Goal: Communication & Community: Answer question/provide support

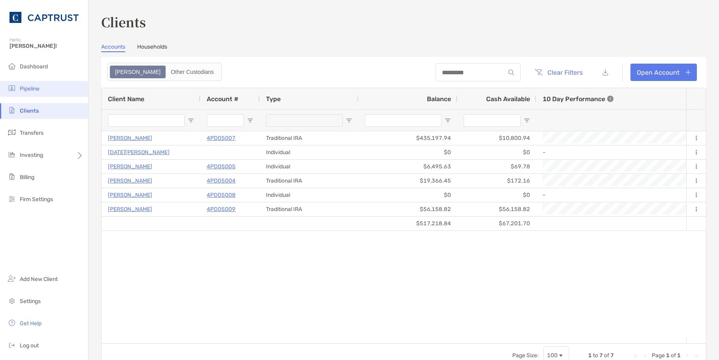
click at [45, 87] on li "Pipeline" at bounding box center [44, 89] width 88 height 16
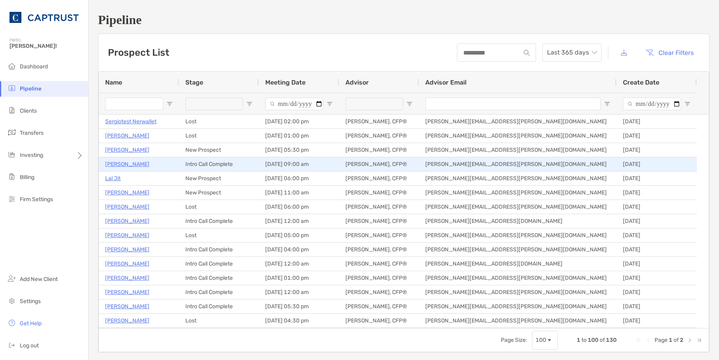
scroll to position [40, 0]
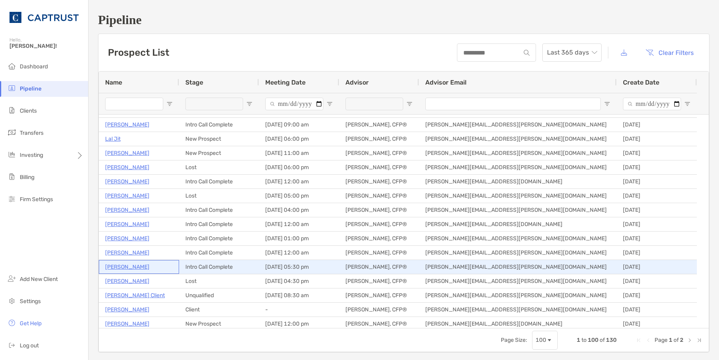
click at [116, 265] on p "[PERSON_NAME]" at bounding box center [127, 267] width 44 height 10
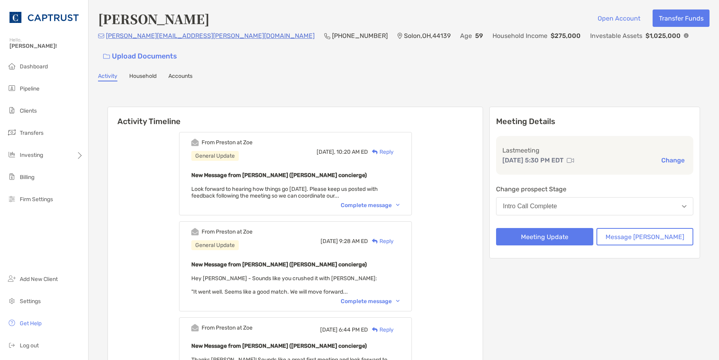
click at [394, 148] on div "Reply" at bounding box center [381, 152] width 26 height 8
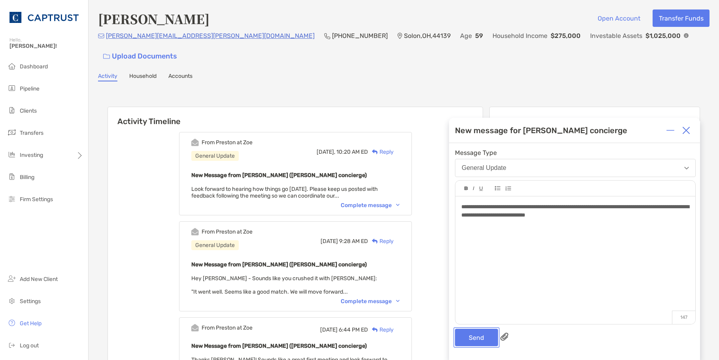
click at [471, 337] on button "Send" at bounding box center [476, 337] width 43 height 17
